Goal: Task Accomplishment & Management: Complete application form

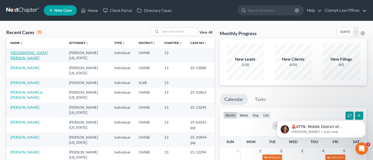
click at [21, 52] on link "[GEOGRAPHIC_DATA][PERSON_NAME]" at bounding box center [28, 56] width 37 height 10
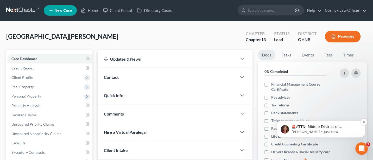
click at [315, 129] on p "🚨ATTN: Middle District of [US_STATE] The court has added a new Credit Counselin…" at bounding box center [325, 126] width 67 height 5
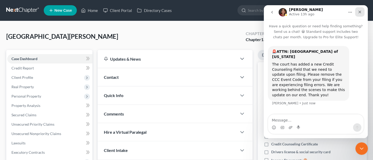
click at [362, 13] on icon "Close" at bounding box center [360, 12] width 4 height 4
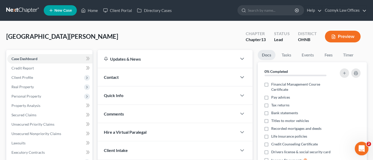
click at [360, 149] on icon "Open Intercom Messenger" at bounding box center [361, 148] width 9 height 9
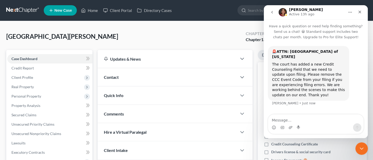
click at [275, 13] on button "go back" at bounding box center [272, 12] width 10 height 10
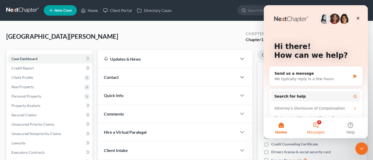
click at [316, 125] on button "2 Messages" at bounding box center [315, 127] width 35 height 21
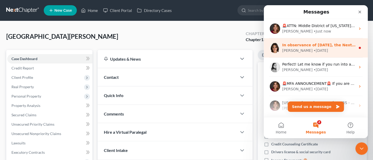
click at [315, 53] on div "[PERSON_NAME] • [DATE]" at bounding box center [318, 50] width 73 height 5
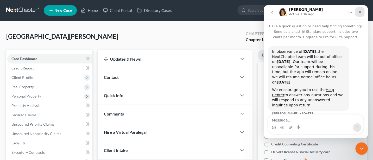
click at [362, 14] on div "Close" at bounding box center [359, 11] width 9 height 9
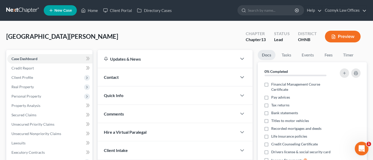
click at [359, 150] on icon "Open Intercom Messenger" at bounding box center [361, 148] width 9 height 9
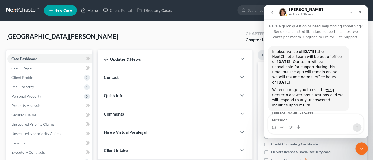
click at [272, 11] on icon "go back" at bounding box center [272, 12] width 2 height 3
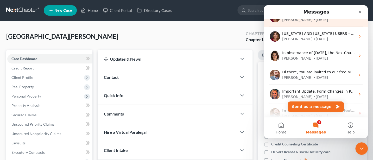
scroll to position [115, 0]
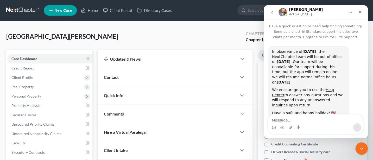
scroll to position [5, 0]
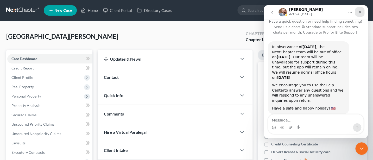
click at [359, 7] on nav "[PERSON_NAME] Active [DATE]" at bounding box center [316, 12] width 104 height 14
click at [360, 12] on icon "Close" at bounding box center [360, 12] width 4 height 4
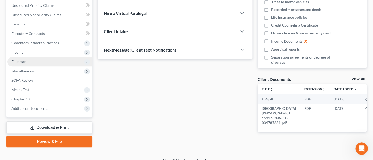
scroll to position [126, 0]
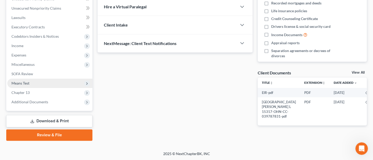
click at [21, 84] on span "Means Test" at bounding box center [20, 83] width 18 height 4
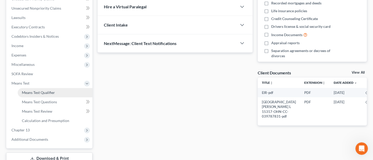
click at [41, 93] on span "Means Test Qualifier" at bounding box center [38, 92] width 33 height 4
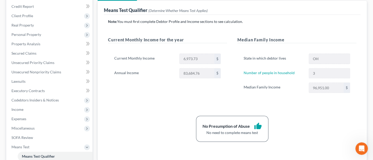
scroll to position [69, 0]
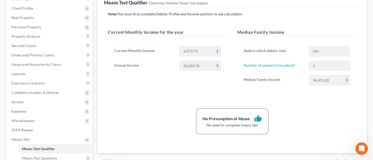
click at [0, 84] on div "[GEOGRAPHIC_DATA][PERSON_NAME] Upgraded Chapter Chapter 13 Status Lead District…" at bounding box center [186, 98] width 373 height 293
click at [13, 102] on span "Income" at bounding box center [17, 102] width 12 height 4
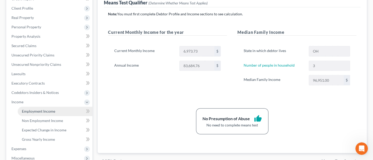
click at [48, 111] on span "Employment Income" at bounding box center [38, 111] width 33 height 4
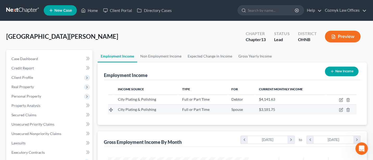
scroll to position [93, 151]
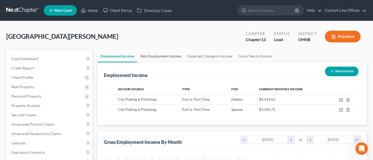
click at [154, 57] on link "Non Employment Income" at bounding box center [160, 56] width 47 height 13
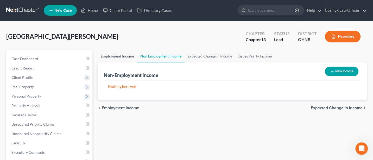
click at [122, 55] on link "Employment Income" at bounding box center [118, 56] width 40 height 13
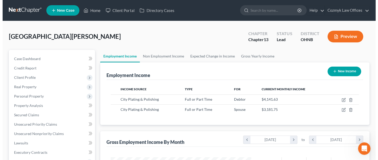
scroll to position [93, 151]
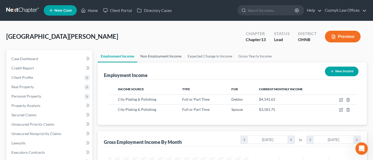
click at [165, 55] on link "Non Employment Income" at bounding box center [160, 56] width 47 height 13
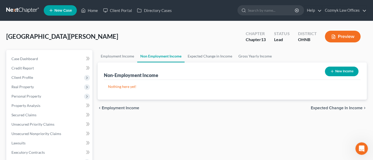
click at [347, 72] on button "New Income" at bounding box center [342, 72] width 34 height 10
select select "0"
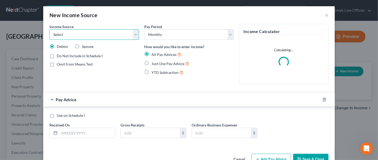
click at [74, 35] on select "Select Unemployment Disability (from employer) Pension Retirement Social Securi…" at bounding box center [94, 34] width 90 height 10
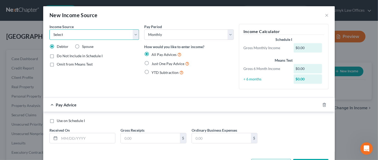
select select "8"
click at [49, 29] on select "Select Unemployment Disability (from employer) Pension Retirement Social Securi…" at bounding box center [94, 34] width 90 height 10
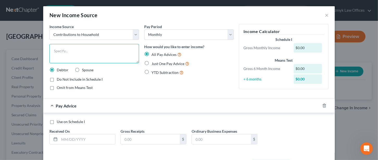
click at [80, 52] on textarea at bounding box center [94, 53] width 90 height 19
type textarea "Mom"
click at [152, 63] on label "Just One Pay Advice" at bounding box center [171, 64] width 38 height 6
click at [154, 63] on input "Just One Pay Advice" at bounding box center [155, 62] width 3 height 3
radio input "true"
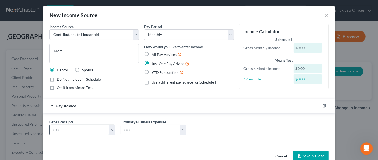
click at [71, 130] on input "text" at bounding box center [79, 130] width 59 height 10
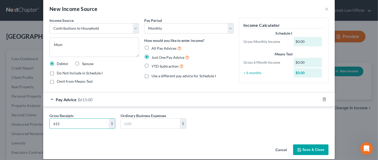
scroll to position [11, 0]
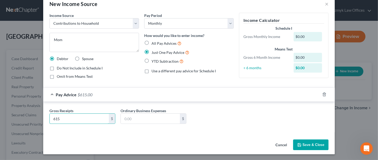
type input "615"
click at [308, 147] on button "Save & Close" at bounding box center [310, 145] width 35 height 11
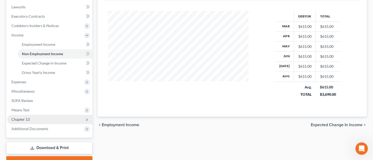
scroll to position [139, 0]
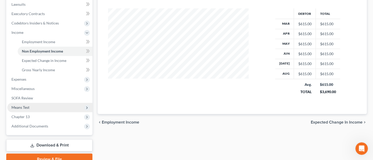
click at [25, 106] on span "Means Test" at bounding box center [20, 107] width 18 height 4
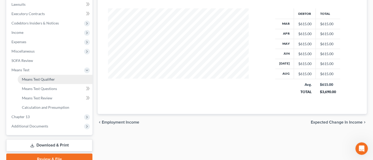
click at [41, 78] on span "Means Test Qualifier" at bounding box center [38, 79] width 33 height 4
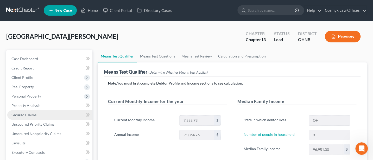
click at [33, 114] on span "Secured Claims" at bounding box center [23, 115] width 25 height 4
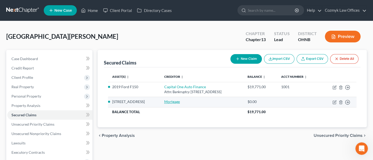
click at [178, 103] on link "Mortgage" at bounding box center [172, 101] width 16 height 4
select select "4"
select select "0"
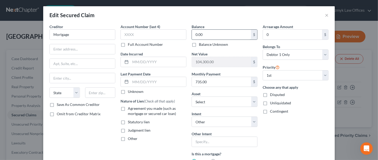
click at [201, 35] on input "0.00" at bounding box center [221, 35] width 59 height 10
type input "83,166"
click at [277, 34] on input "0" at bounding box center [292, 35] width 59 height 10
type input "19,082"
drag, startPoint x: 72, startPoint y: 33, endPoint x: 44, endPoint y: 34, distance: 27.9
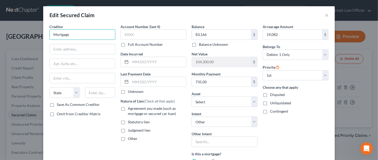
click at [44, 34] on div "Creditor * Mortgage State [US_STATE] AK AR AZ CA CO [GEOGRAPHIC_DATA] DE [GEOGR…" at bounding box center [189, 126] width 292 height 205
type input "[PERSON_NAME]"
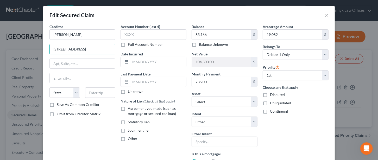
type input "[STREET_ADDRESS]"
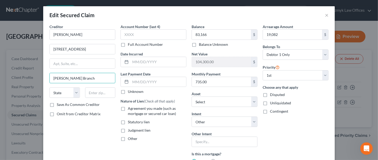
type input "[PERSON_NAME] Branch"
select select "45"
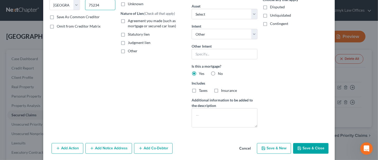
scroll to position [106, 0]
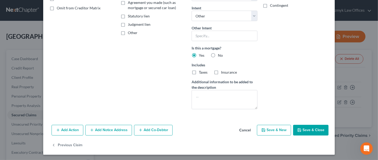
type input "75234"
click at [110, 128] on button "Add Notice Address" at bounding box center [108, 130] width 47 height 11
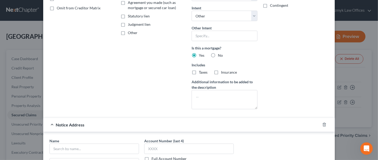
type input "[GEOGRAPHIC_DATA]"
click at [72, 149] on input "text" at bounding box center [94, 149] width 90 height 10
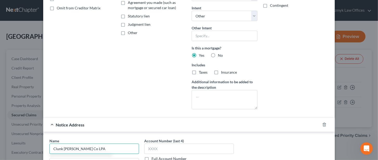
type input "Clunk [PERSON_NAME] Co LPA"
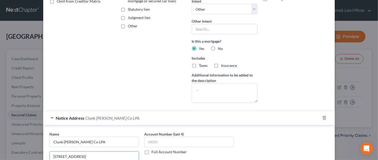
type input "[STREET_ADDRESS]"
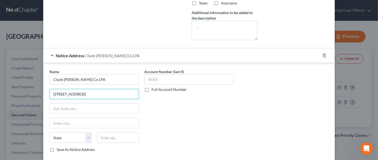
scroll to position [182, 0]
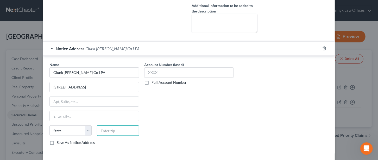
click at [107, 129] on input "text" at bounding box center [118, 131] width 42 height 10
type input "44311"
type input "Akron"
select select "36"
click at [57, 141] on label "Save As Notice Address" at bounding box center [76, 142] width 38 height 5
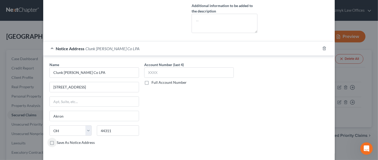
click at [59, 141] on input "Save As Notice Address" at bounding box center [60, 141] width 3 height 3
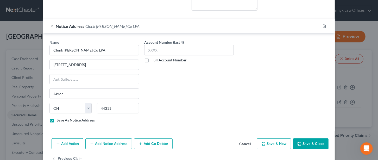
scroll to position [217, 0]
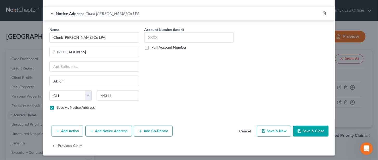
click at [310, 132] on button "Save & Close" at bounding box center [310, 131] width 35 height 11
checkbox input "false"
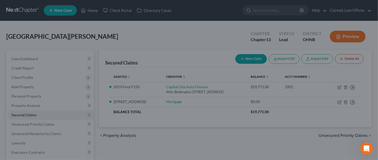
type input "83,166.00"
type input "21,134.00"
select select "4"
type input "19,082.00"
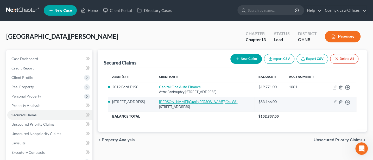
click at [206, 101] on icon "(Clunk [PERSON_NAME] Co LPA)" at bounding box center [212, 101] width 49 height 4
select select "45"
select select "4"
select select "0"
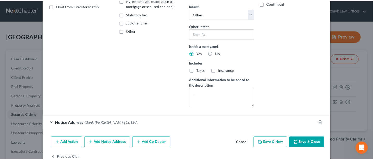
scroll to position [120, 0]
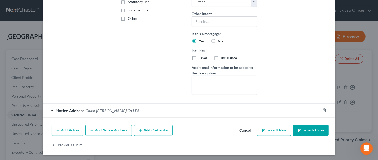
click at [199, 57] on label "Taxes" at bounding box center [203, 57] width 9 height 5
click at [201, 57] on input "Taxes" at bounding box center [202, 56] width 3 height 3
checkbox input "true"
click at [221, 56] on label "Insurance" at bounding box center [229, 57] width 16 height 5
click at [223, 56] on input "Insurance" at bounding box center [224, 56] width 3 height 3
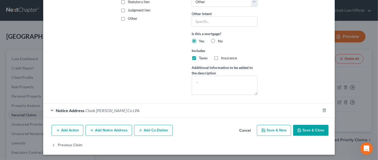
checkbox input "true"
click at [315, 129] on button "Save & Close" at bounding box center [310, 130] width 35 height 11
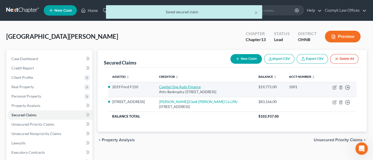
click at [184, 86] on link "Capital One Auto Finance" at bounding box center [180, 87] width 42 height 4
select select "45"
select select "4"
select select "0"
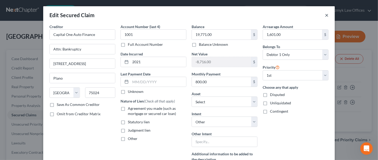
click at [325, 16] on button "×" at bounding box center [327, 15] width 4 height 6
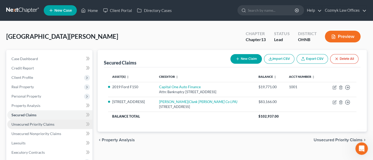
click at [36, 124] on span "Unsecured Priority Claims" at bounding box center [32, 124] width 43 height 4
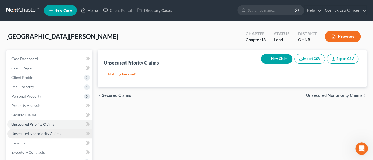
click at [34, 134] on span "Unsecured Nonpriority Claims" at bounding box center [36, 134] width 50 height 4
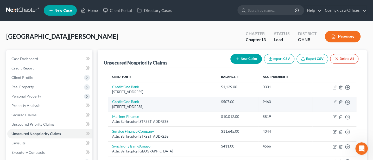
scroll to position [69, 0]
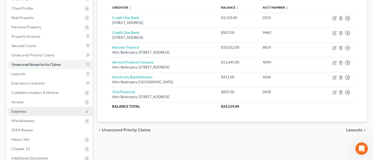
click at [24, 111] on span "Expenses" at bounding box center [18, 111] width 15 height 4
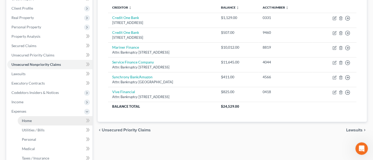
click at [29, 121] on span "Home" at bounding box center [27, 121] width 10 height 4
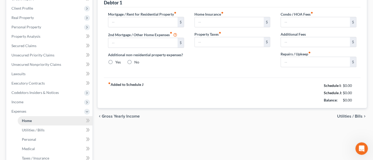
scroll to position [43, 0]
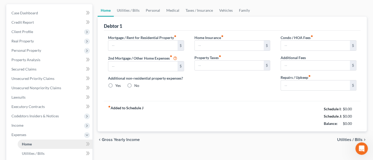
type input "0.00"
radio input "true"
type input "0.00"
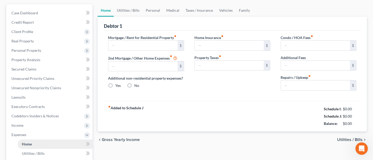
type input "0.00"
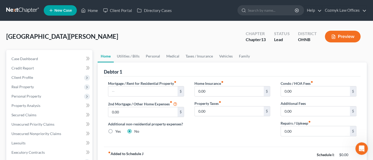
scroll to position [69, 0]
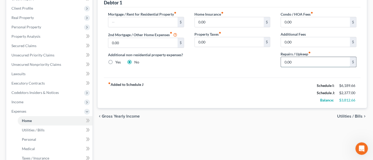
click at [300, 61] on input "0.00" at bounding box center [315, 62] width 69 height 10
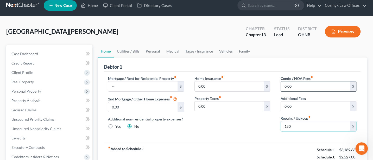
scroll to position [0, 0]
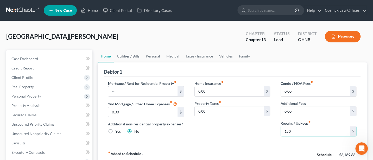
type input "150"
click at [130, 55] on link "Utilities / Bills" at bounding box center [128, 56] width 29 height 13
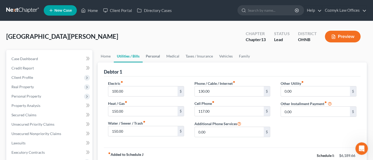
click at [157, 56] on link "Personal" at bounding box center [153, 56] width 21 height 13
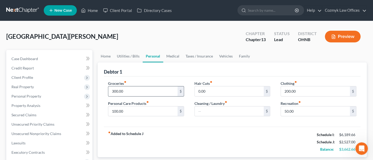
click at [129, 91] on input "300.00" at bounding box center [142, 91] width 69 height 10
type input "1,000"
type input "150"
type input "200"
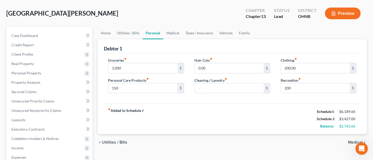
scroll to position [15, 0]
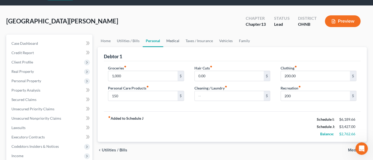
click at [171, 38] on link "Medical" at bounding box center [172, 41] width 19 height 13
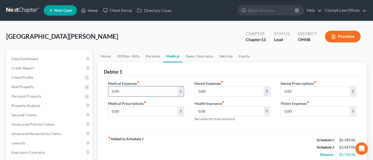
click at [124, 92] on input "0.00" at bounding box center [142, 91] width 69 height 10
type input "100"
click at [199, 61] on link "Taxes / Insurance" at bounding box center [200, 56] width 34 height 13
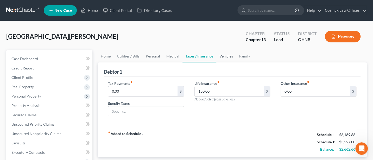
click at [225, 55] on link "Vehicles" at bounding box center [226, 56] width 20 height 13
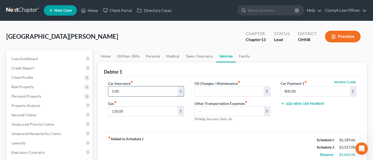
click at [128, 92] on input "0.00" at bounding box center [142, 91] width 69 height 10
type input "103"
type input "200"
type input "150"
click at [243, 57] on link "Family" at bounding box center [244, 56] width 17 height 13
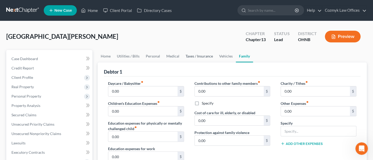
click at [204, 55] on link "Taxes / Insurance" at bounding box center [200, 56] width 34 height 13
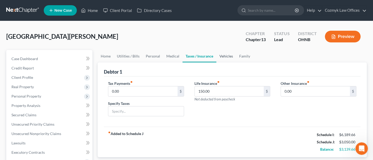
click at [227, 55] on link "Vehicles" at bounding box center [226, 56] width 20 height 13
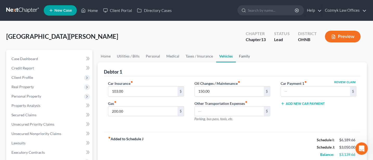
click at [248, 56] on link "Family" at bounding box center [244, 56] width 17 height 13
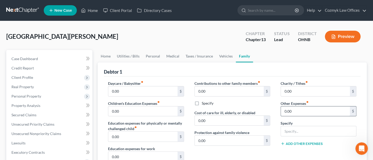
click at [295, 109] on input "0.00" at bounding box center [315, 112] width 69 height 10
click at [222, 55] on link "Vehicles" at bounding box center [226, 56] width 20 height 13
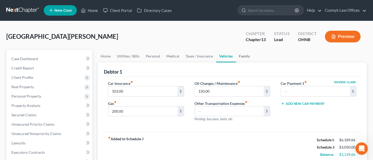
click at [243, 56] on link "Family" at bounding box center [244, 56] width 17 height 13
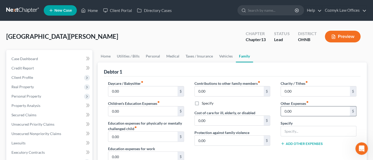
click at [295, 109] on input "0.00" at bounding box center [315, 112] width 69 height 10
type input "353"
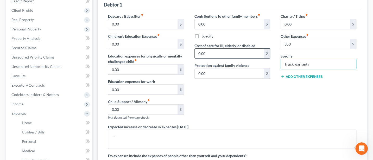
scroll to position [69, 0]
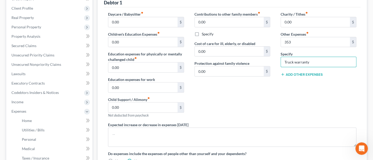
type input "Truck warranty"
click at [299, 74] on button "Add Other Expenses" at bounding box center [302, 74] width 42 height 4
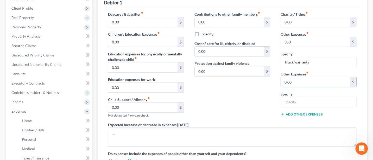
click at [296, 82] on input "0.00" at bounding box center [315, 82] width 69 height 10
type input "206"
type input "Service Finance"
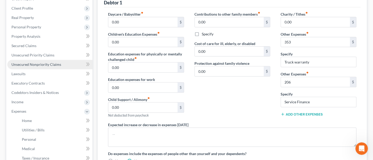
click at [36, 64] on span "Unsecured Nonpriority Claims" at bounding box center [36, 64] width 50 height 4
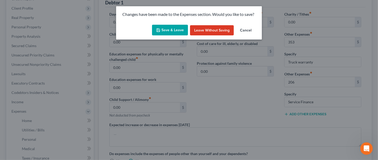
click at [174, 29] on button "Save & Leave" at bounding box center [170, 30] width 36 height 11
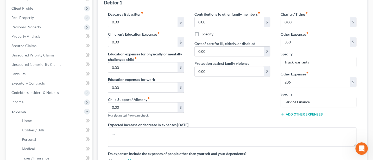
type input "353.00"
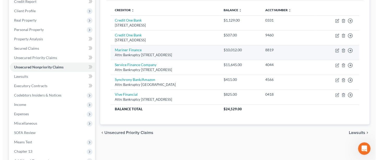
scroll to position [69, 0]
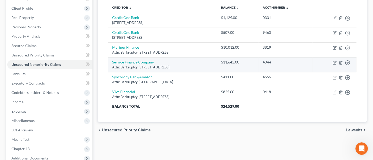
click at [129, 60] on link "Service Finance Company" at bounding box center [133, 62] width 42 height 4
select select "9"
select select "10"
select select "3"
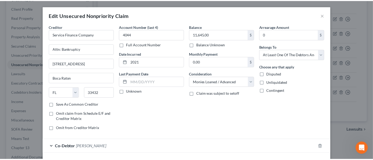
scroll to position [36, 0]
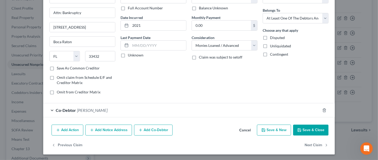
click at [313, 127] on button "Save & Close" at bounding box center [310, 130] width 35 height 11
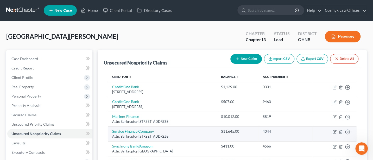
scroll to position [126, 0]
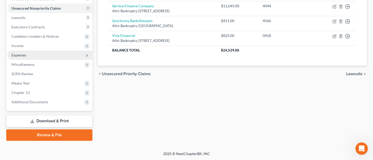
click at [20, 54] on span "Expenses" at bounding box center [18, 55] width 15 height 4
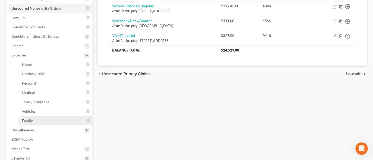
click at [31, 121] on span "Family" at bounding box center [27, 121] width 11 height 4
click at [26, 119] on span "Family" at bounding box center [27, 121] width 11 height 4
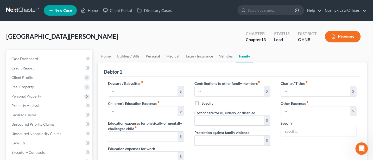
type input "0.00"
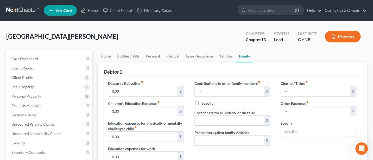
type input "0.00"
type input "353.00"
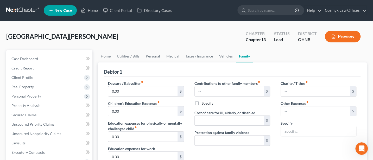
type input "Truck warranty"
radio input "true"
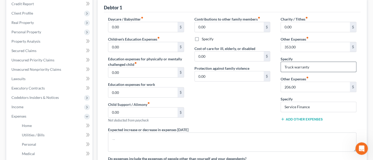
scroll to position [69, 0]
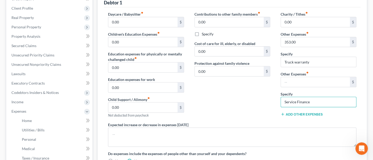
drag, startPoint x: 314, startPoint y: 99, endPoint x: 277, endPoint y: 100, distance: 36.5
click at [277, 100] on div "Charity / Tithes fiber_manual_record 0.00 $ Other Expenses fiber_manual_record …" at bounding box center [319, 66] width 86 height 111
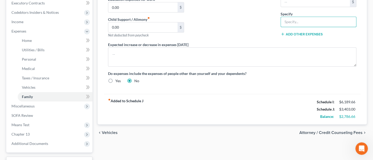
scroll to position [52, 0]
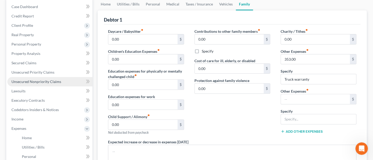
click at [34, 81] on span "Unsecured Nonpriority Claims" at bounding box center [36, 81] width 50 height 4
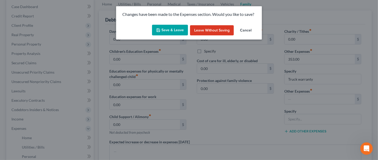
click at [173, 29] on button "Save & Leave" at bounding box center [170, 30] width 36 height 11
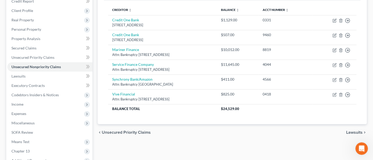
scroll to position [69, 0]
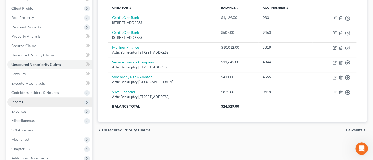
click at [23, 101] on span "Income" at bounding box center [17, 102] width 12 height 4
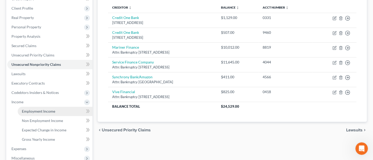
click at [47, 109] on span "Employment Income" at bounding box center [38, 111] width 33 height 4
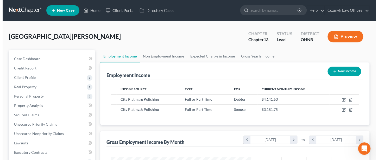
scroll to position [93, 151]
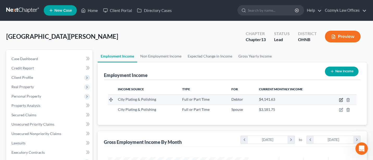
click at [342, 100] on icon "button" at bounding box center [341, 100] width 4 height 4
select select "0"
select select "36"
select select "3"
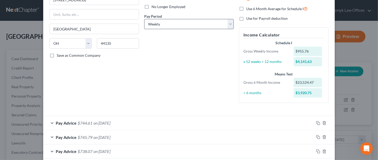
scroll to position [0, 0]
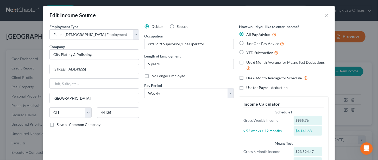
click at [246, 62] on label "Use 6 Month Average for Means Test Deductions" at bounding box center [287, 65] width 82 height 11
click at [248, 62] on input "Use 6 Month Average for Means Test Deductions" at bounding box center [249, 61] width 3 height 3
checkbox input "true"
click at [246, 78] on label "Use 6 Month Average for Schedule I" at bounding box center [276, 78] width 61 height 6
click at [248, 78] on input "Use 6 Month Average for Schedule I" at bounding box center [249, 76] width 3 height 3
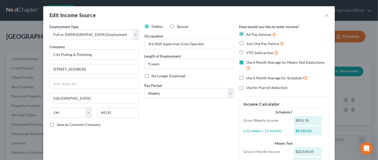
checkbox input "true"
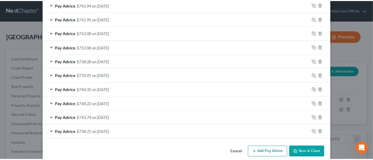
scroll to position [476, 0]
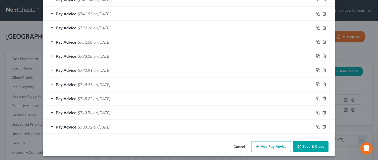
click at [306, 142] on button "Save & Close" at bounding box center [310, 146] width 35 height 11
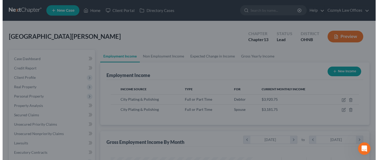
scroll to position [260350, 260292]
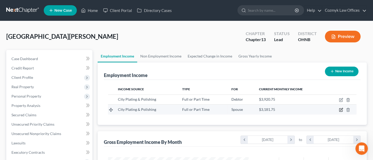
click at [342, 108] on icon "button" at bounding box center [341, 109] width 2 height 2
select select "0"
select select "36"
select select "3"
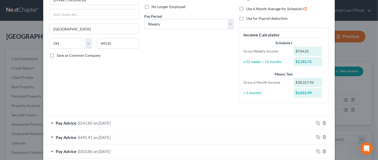
scroll to position [0, 0]
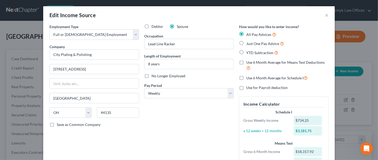
click at [246, 61] on label "Use 6 Month Average for Means Test Deductions" at bounding box center [287, 65] width 82 height 11
click at [248, 61] on input "Use 6 Month Average for Means Test Deductions" at bounding box center [249, 61] width 3 height 3
checkbox input "true"
click at [246, 77] on label "Use 6 Month Average for Schedule I" at bounding box center [276, 78] width 61 height 6
click at [248, 77] on input "Use 6 Month Average for Schedule I" at bounding box center [249, 76] width 3 height 3
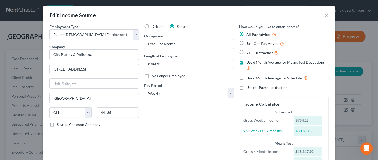
checkbox input "true"
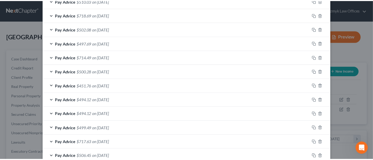
scroll to position [462, 0]
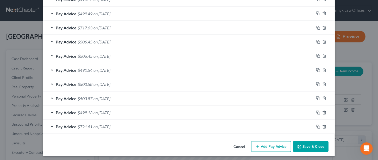
click at [314, 144] on button "Save & Close" at bounding box center [310, 146] width 35 height 11
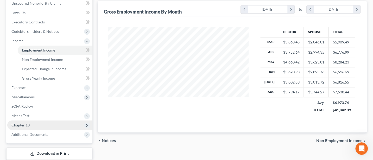
scroll to position [139, 0]
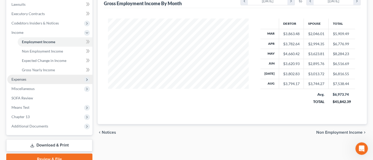
click at [21, 75] on span "Expenses" at bounding box center [49, 79] width 85 height 9
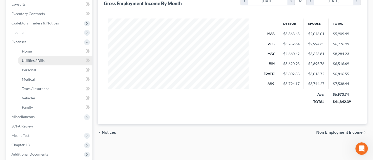
click at [33, 60] on span "Utilities / Bills" at bounding box center [33, 60] width 23 height 4
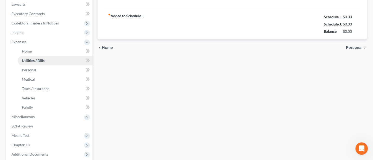
type input "100.00"
type input "150.00"
type input "130.00"
type input "117.00"
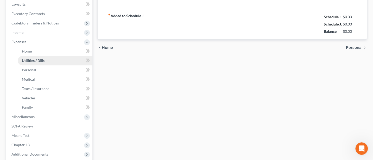
type input "0.00"
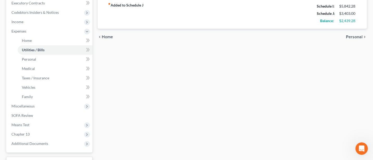
scroll to position [191, 0]
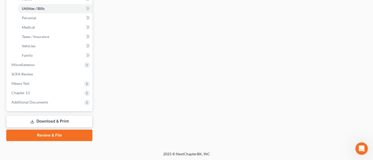
click at [56, 118] on link "Download & Print" at bounding box center [49, 121] width 86 height 12
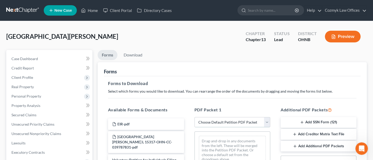
click at [228, 119] on select "Choose Default Petition PDF Packet Complete Bankruptcy Petition (all forms and …" at bounding box center [233, 122] width 76 height 10
select select "0"
click at [195, 117] on select "Choose Default Petition PDF Packet Complete Bankruptcy Petition (all forms and …" at bounding box center [233, 122] width 76 height 10
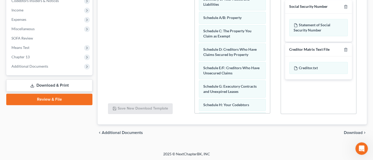
click at [357, 134] on span "Download" at bounding box center [353, 133] width 19 height 4
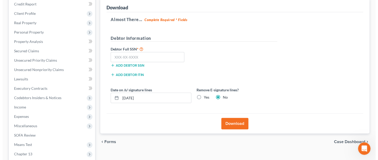
scroll to position [56, 0]
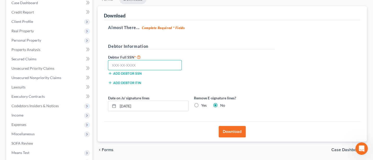
click at [132, 65] on input "text" at bounding box center [145, 65] width 74 height 10
type input "277-60-3628"
click at [239, 132] on button "Download" at bounding box center [232, 131] width 27 height 11
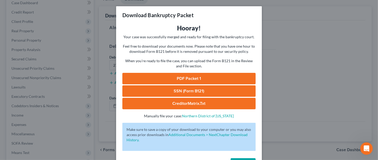
click at [185, 76] on link "PDF Packet 1" at bounding box center [188, 78] width 133 height 11
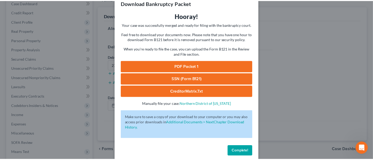
scroll to position [19, 0]
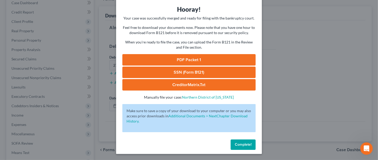
click at [241, 143] on span "Complete!" at bounding box center [243, 144] width 17 height 4
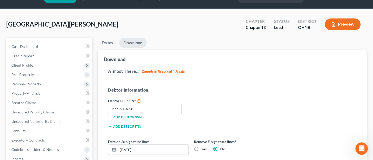
scroll to position [0, 0]
